Goal: Task Accomplishment & Management: Complete application form

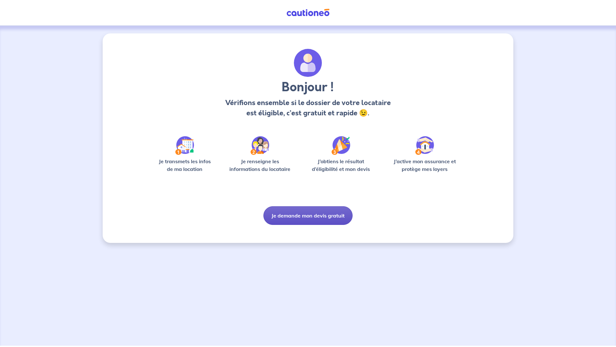
click at [302, 219] on button "Je demande mon devis gratuit" at bounding box center [307, 215] width 89 height 19
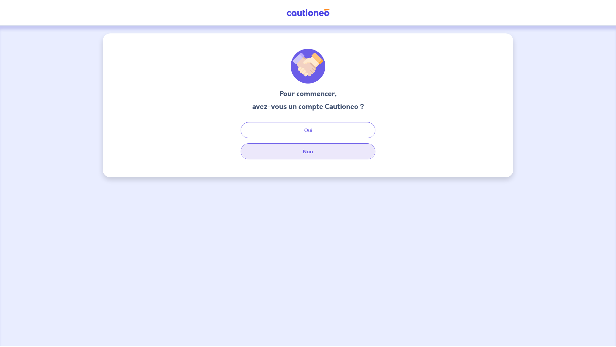
click at [323, 155] on button "Non" at bounding box center [308, 151] width 135 height 16
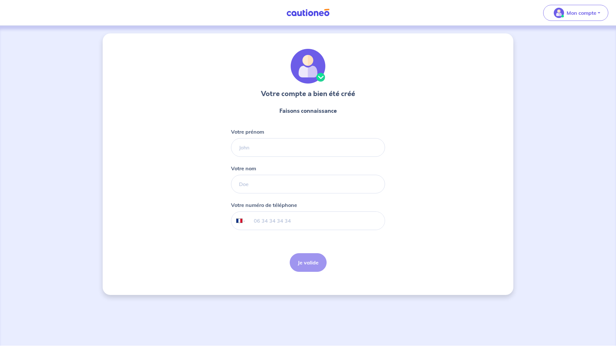
select select "FR"
click at [281, 151] on input "Votre prénom" at bounding box center [308, 147] width 154 height 19
type input "[PERSON_NAME]"
paste input "06 22 91 61 34"
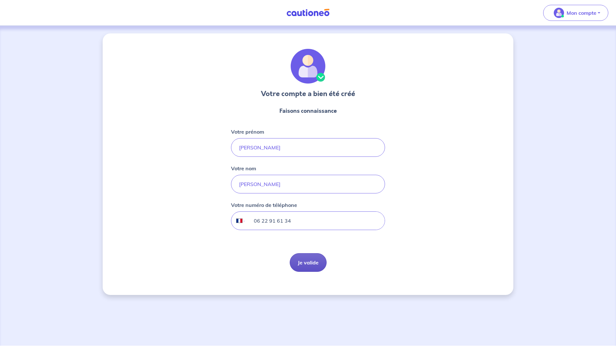
type input "06 22 91 61 34"
click at [316, 261] on button "Je valide" at bounding box center [308, 262] width 37 height 19
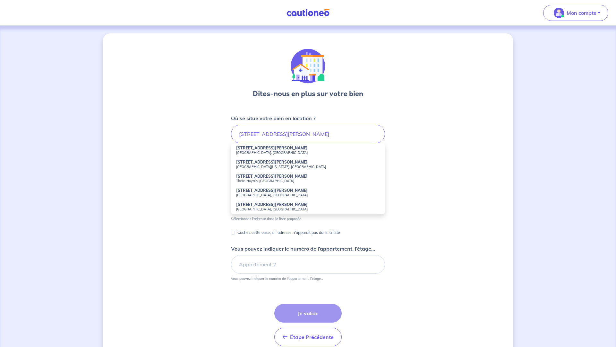
click at [267, 153] on small "[GEOGRAPHIC_DATA], [GEOGRAPHIC_DATA]" at bounding box center [308, 152] width 144 height 4
type input "[STREET_ADDRESS][PERSON_NAME]"
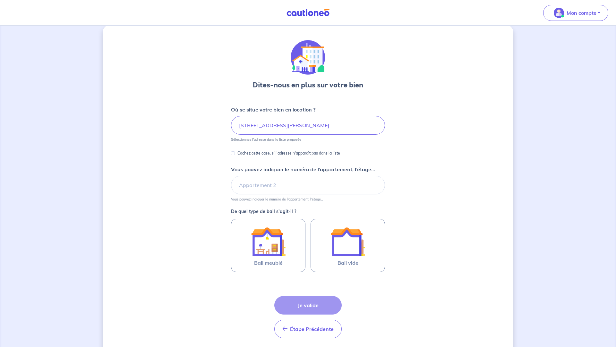
scroll to position [31, 0]
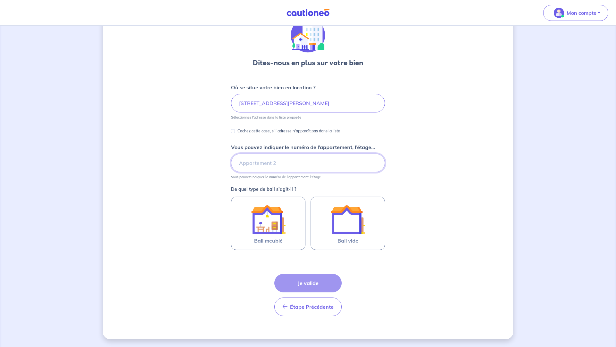
click at [368, 161] on input "Vous pouvez indiquer le numéro de l’appartement, l’étage..." at bounding box center [308, 162] width 154 height 19
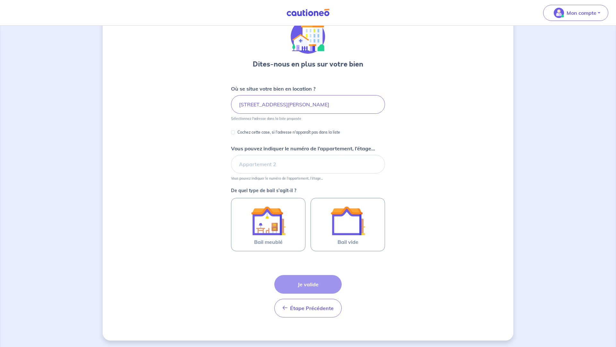
scroll to position [30, 0]
click at [298, 166] on input "Vous pouvez indiquer le numéro de l’appartement, l’étage..." at bounding box center [308, 163] width 154 height 19
type input "3ème étage C117"
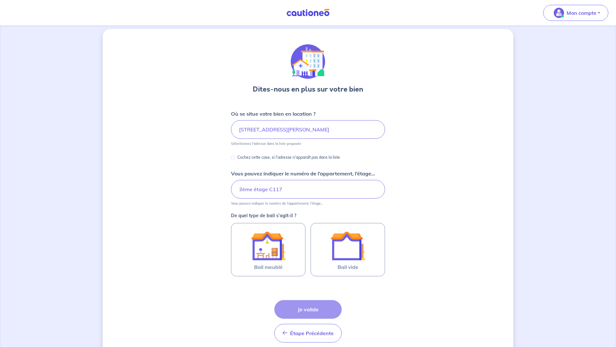
scroll to position [0, 0]
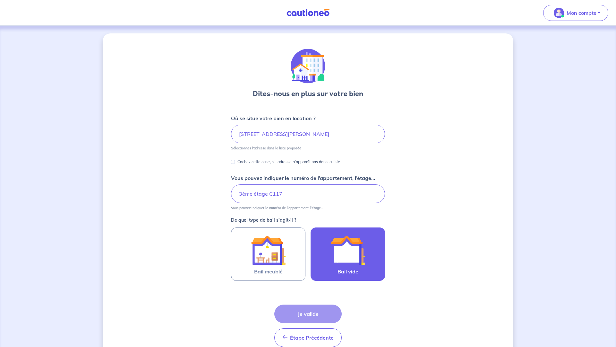
click at [354, 255] on img at bounding box center [348, 250] width 35 height 35
click at [0, 0] on input "Bail vide" at bounding box center [0, 0] width 0 height 0
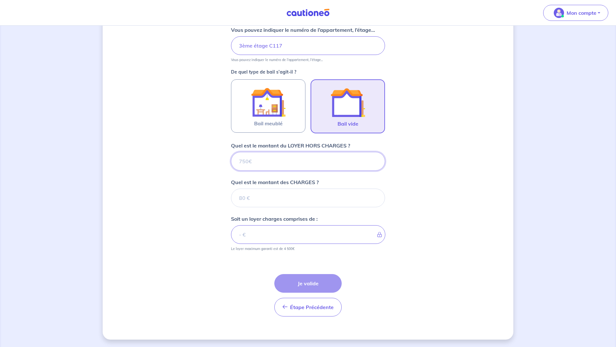
scroll to position [148, 0]
click at [273, 200] on input "Quel est le montant des CHARGES ?" at bounding box center [308, 197] width 154 height 19
type input "75"
click at [270, 162] on input "Quel est le montant du LOYER HORS CHARGES ?" at bounding box center [308, 160] width 154 height 19
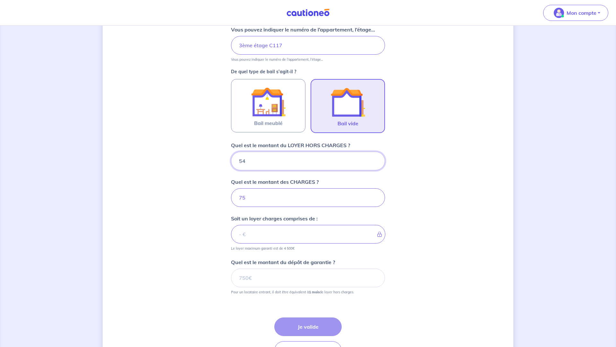
type input "545"
type input "620"
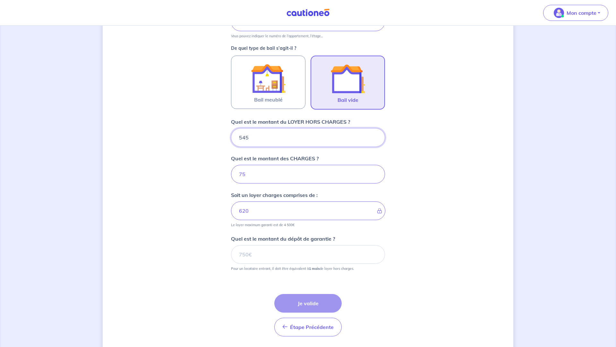
type input "545"
click at [299, 252] on input "Quel est le montant du dépôt de garantie ?" at bounding box center [308, 254] width 154 height 19
type input "545"
click at [316, 304] on button "Je valide" at bounding box center [307, 303] width 67 height 19
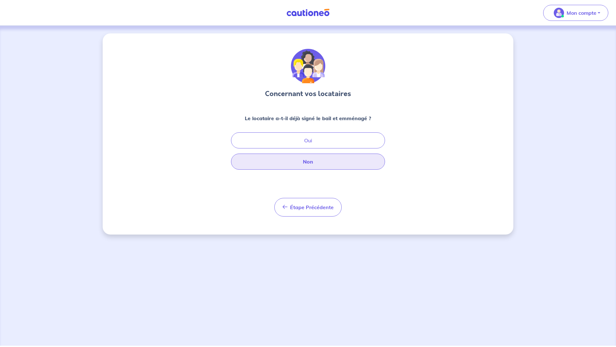
click at [353, 160] on button "Non" at bounding box center [308, 161] width 154 height 16
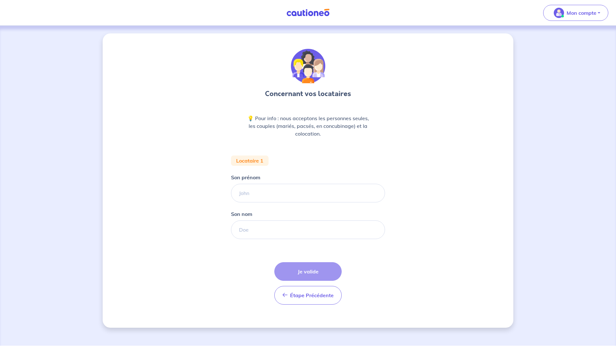
click at [340, 192] on input "Son prénom" at bounding box center [308, 193] width 154 height 19
click at [316, 194] on input "Son prénom" at bounding box center [308, 193] width 154 height 19
paste input "LOETSCHER [PERSON_NAME]"
drag, startPoint x: 270, startPoint y: 195, endPoint x: 239, endPoint y: 193, distance: 30.6
click at [239, 193] on input "LOETSCHER [PERSON_NAME]" at bounding box center [308, 193] width 154 height 19
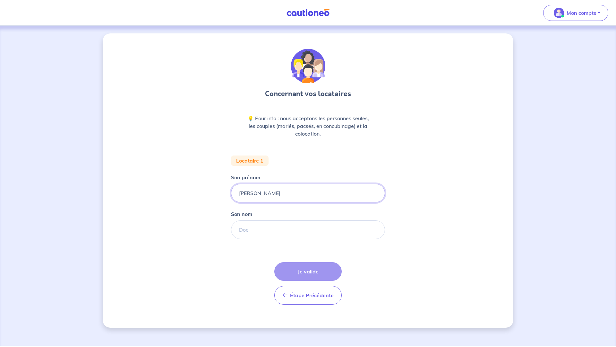
type input "[PERSON_NAME]"
click at [277, 225] on input "Son nom" at bounding box center [308, 229] width 154 height 19
paste input "LOETSCHER"
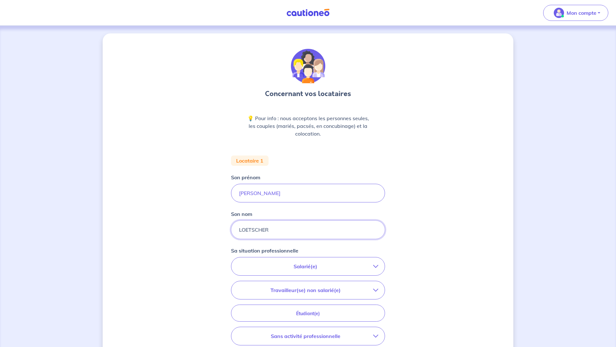
type input "LOETSCHER"
drag, startPoint x: 239, startPoint y: 191, endPoint x: 240, endPoint y: 196, distance: 4.9
click at [239, 193] on input "[PERSON_NAME]" at bounding box center [308, 193] width 154 height 19
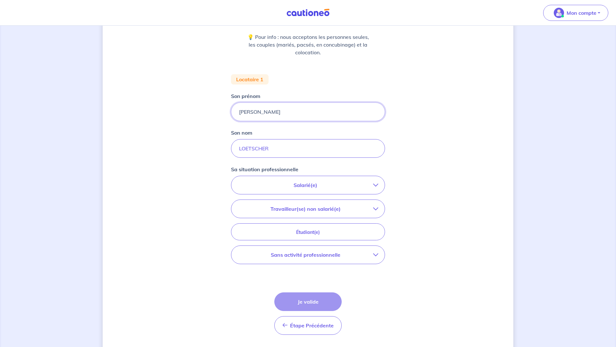
scroll to position [100, 0]
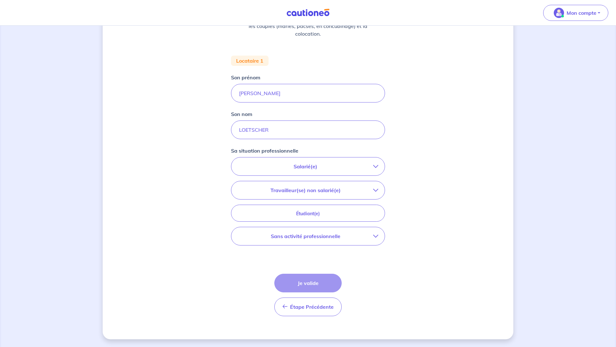
click at [339, 167] on p "Salarié(e)" at bounding box center [305, 166] width 135 height 8
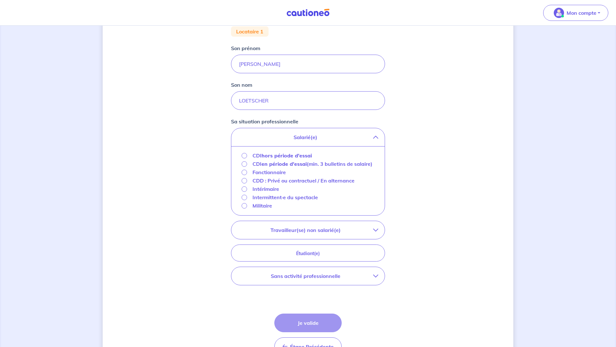
scroll to position [133, 0]
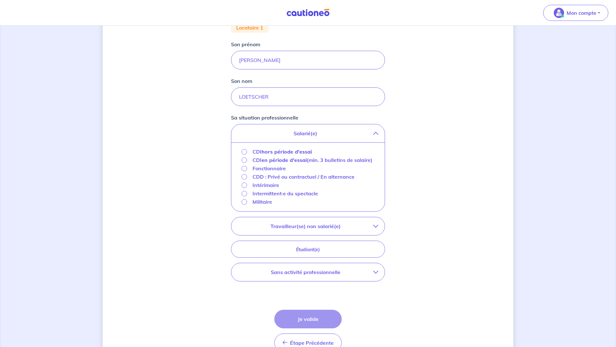
click at [302, 151] on strong "hors période d'essai" at bounding box center [287, 151] width 50 height 6
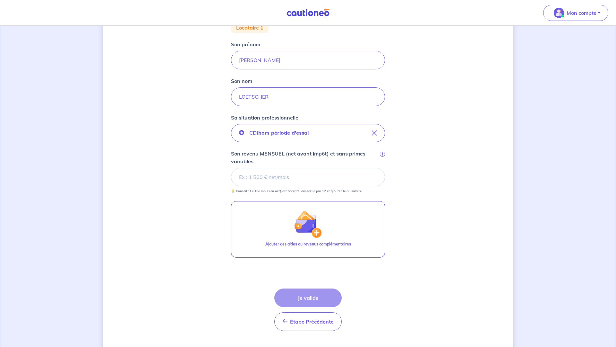
scroll to position [113, 0]
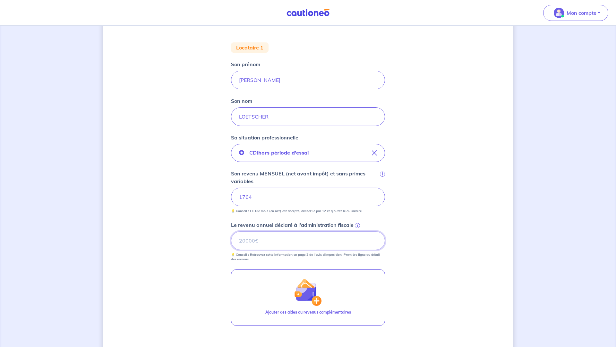
click at [291, 242] on input "Le revenu annuel déclaré à l'administration fiscale i" at bounding box center [308, 240] width 154 height 19
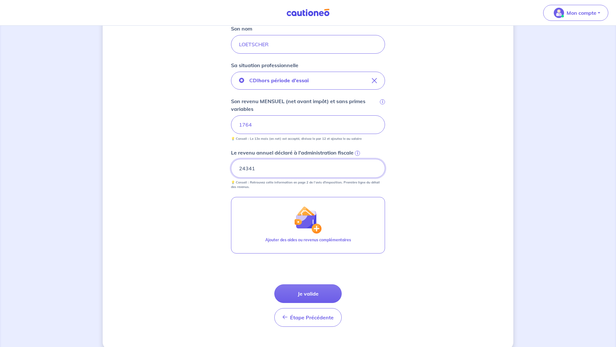
scroll to position [196, 0]
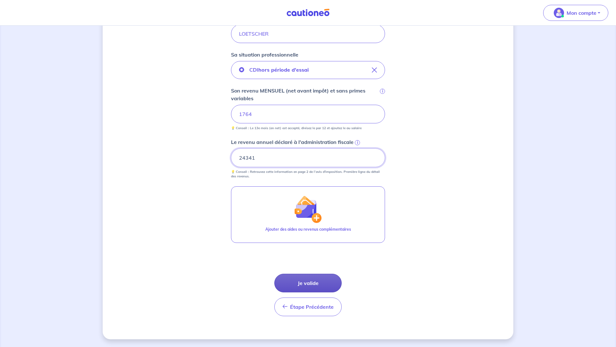
type input "24341"
click at [331, 282] on button "Je valide" at bounding box center [307, 282] width 67 height 19
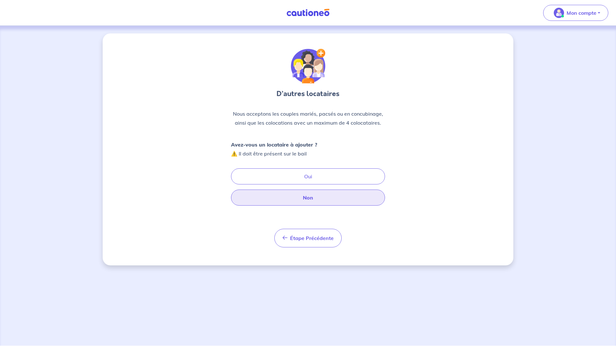
click at [359, 203] on button "Non" at bounding box center [308, 197] width 154 height 16
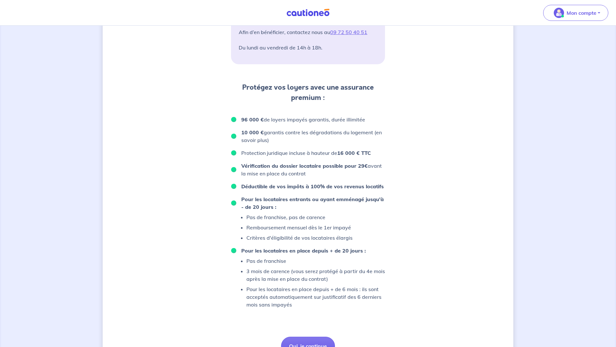
scroll to position [325, 0]
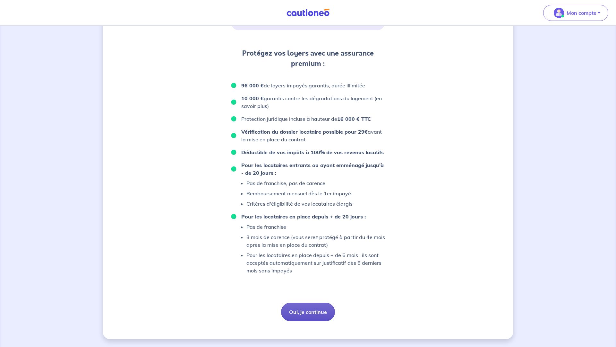
click at [329, 307] on button "Oui, je continue" at bounding box center [308, 311] width 54 height 19
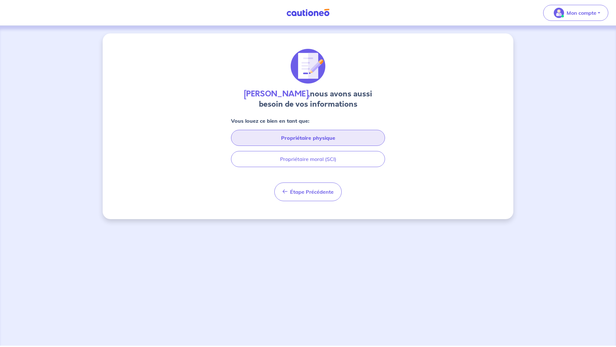
click at [365, 140] on button "Propriétaire physique" at bounding box center [308, 138] width 154 height 16
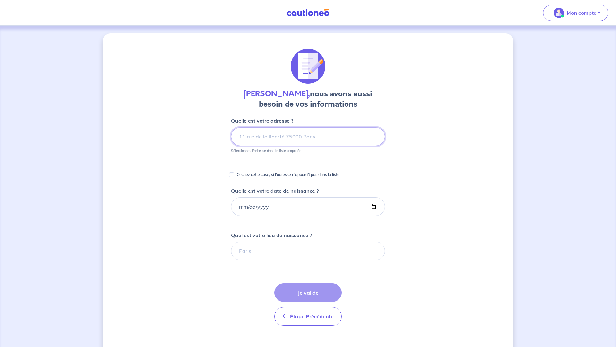
click at [355, 141] on input at bounding box center [308, 136] width 154 height 19
paste input "9 Qu [PERSON_NAME]"
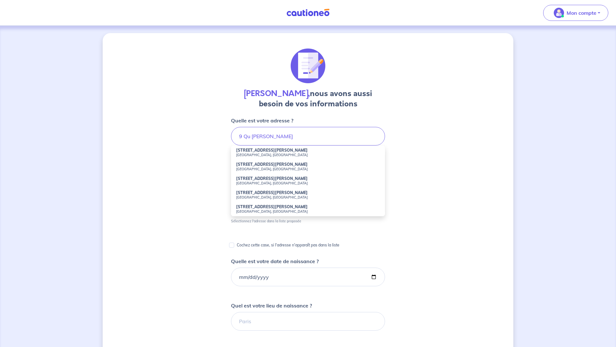
click at [303, 152] on li "[STREET_ADDRESS][PERSON_NAME]" at bounding box center [308, 152] width 154 height 14
type input "[STREET_ADDRESS][PERSON_NAME]"
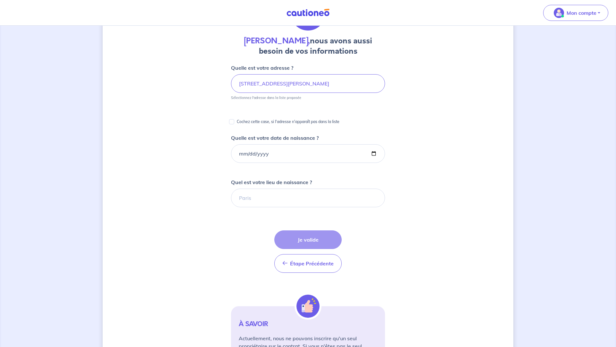
scroll to position [69, 0]
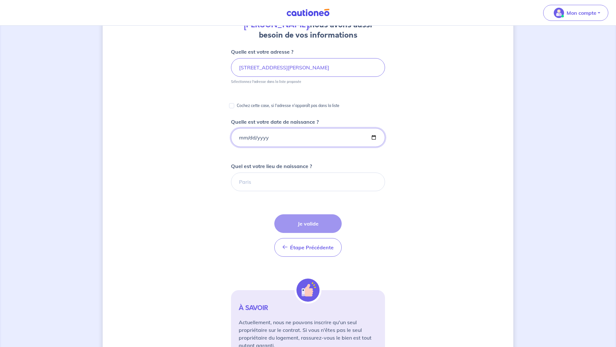
click at [297, 140] on input "Quelle est votre date de naissance ?" at bounding box center [308, 137] width 154 height 19
type input "[DATE]"
click at [260, 181] on input "Quel est votre lieu de naissance ?" at bounding box center [308, 181] width 154 height 19
type input "MARSEILLES"
click at [324, 213] on form "Quelle est votre adresse ? [STREET_ADDRESS][PERSON_NAME] Sélectionnez l'adresse…" at bounding box center [308, 205] width 154 height 314
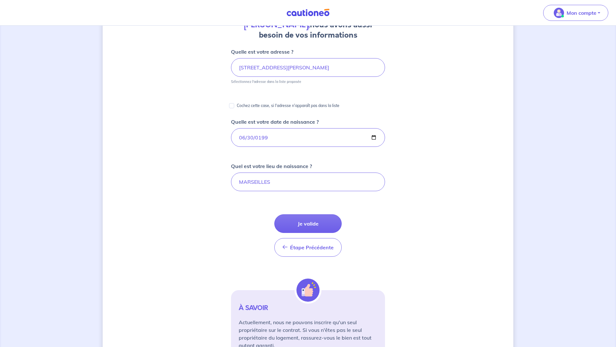
click at [326, 216] on button "Je valide" at bounding box center [307, 223] width 67 height 19
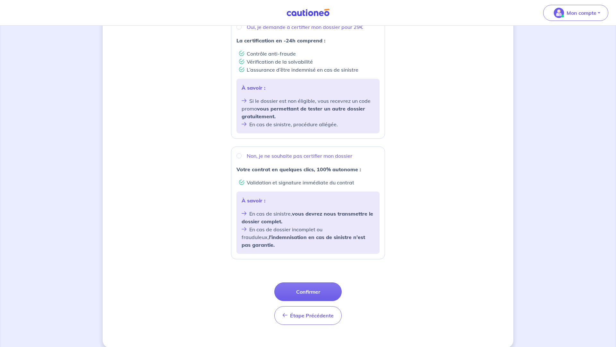
scroll to position [134, 0]
click at [321, 156] on p "Non, je ne souhaite pas certifier mon dossier" at bounding box center [300, 155] width 106 height 8
click at [242, 156] on input "Non, je ne souhaite pas certifier mon dossier" at bounding box center [239, 154] width 5 height 5
radio input "true"
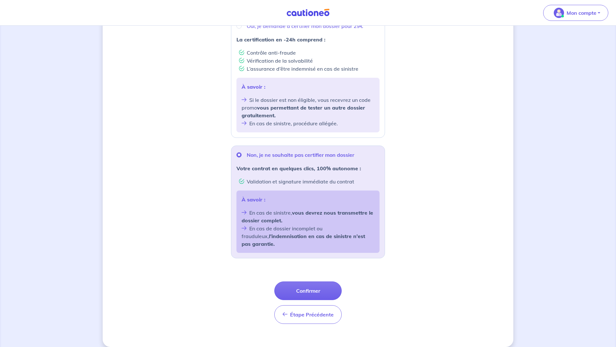
click at [300, 154] on p "Non, je ne souhaite pas certifier mon dossier" at bounding box center [301, 155] width 108 height 8
click at [242, 154] on input "Non, je ne souhaite pas certifier mon dossier" at bounding box center [239, 154] width 5 height 5
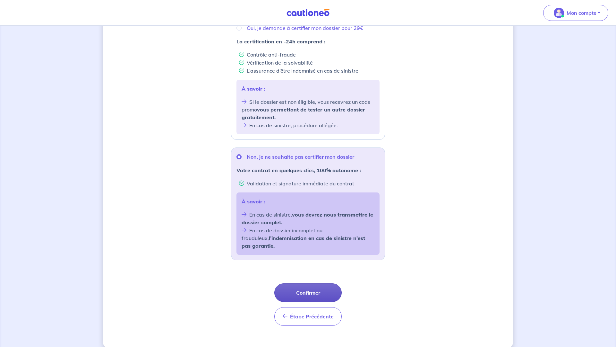
click at [321, 283] on button "Confirmer" at bounding box center [307, 292] width 67 height 19
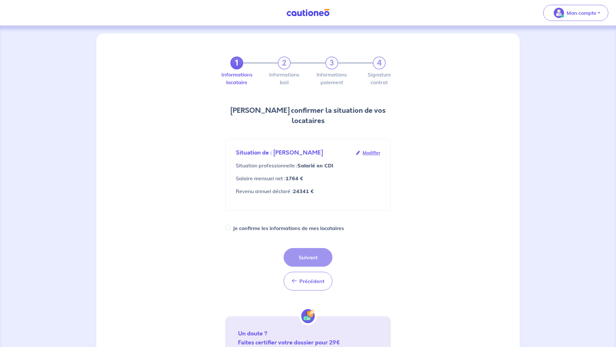
click at [314, 223] on label "Je confirme les informations de mes locataires" at bounding box center [288, 227] width 111 height 9
click at [230, 225] on input "Je confirme les informations de mes locataires" at bounding box center [227, 227] width 5 height 5
checkbox input "true"
click at [304, 250] on button "Suivant" at bounding box center [308, 257] width 49 height 19
